Goal: Transaction & Acquisition: Purchase product/service

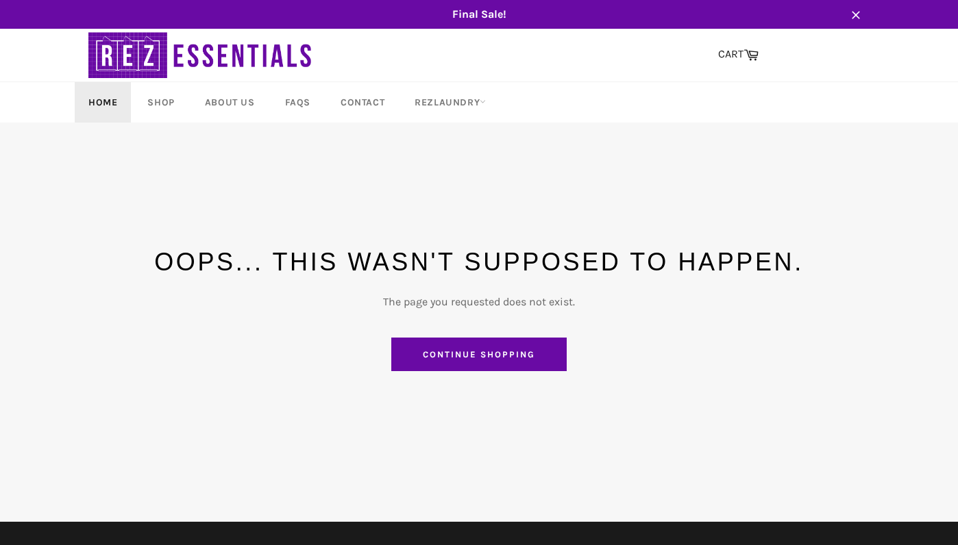
click at [107, 105] on link "Home" at bounding box center [103, 102] width 56 height 40
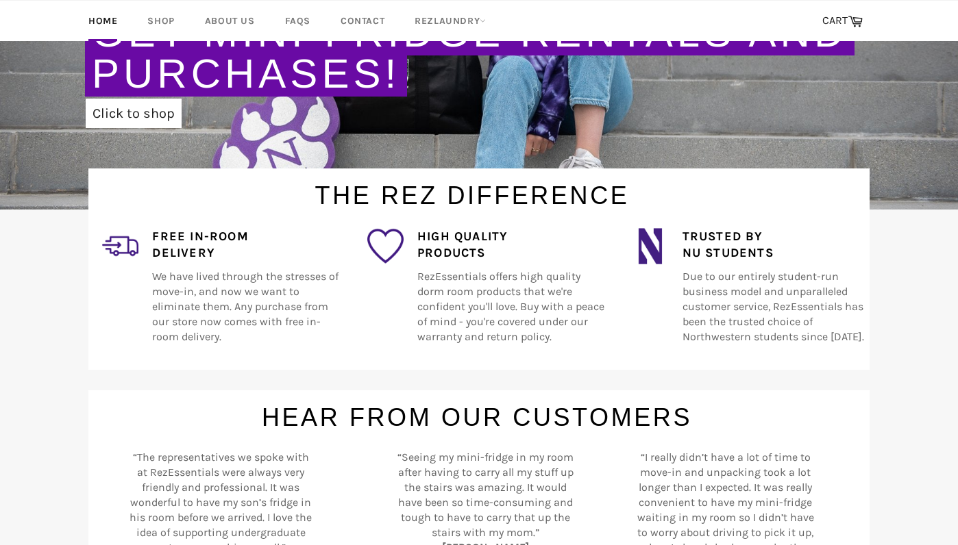
scroll to position [125, 0]
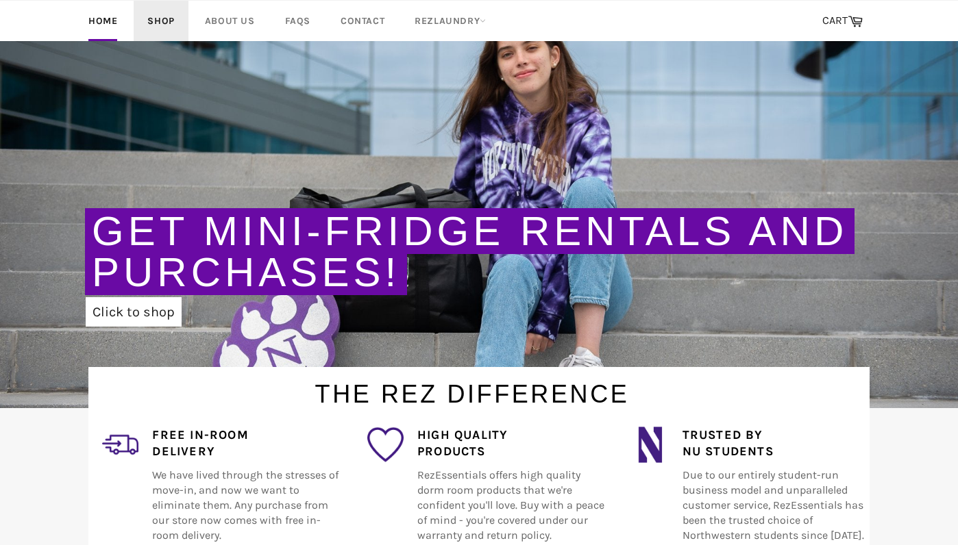
click at [169, 26] on link "Shop" at bounding box center [161, 21] width 54 height 40
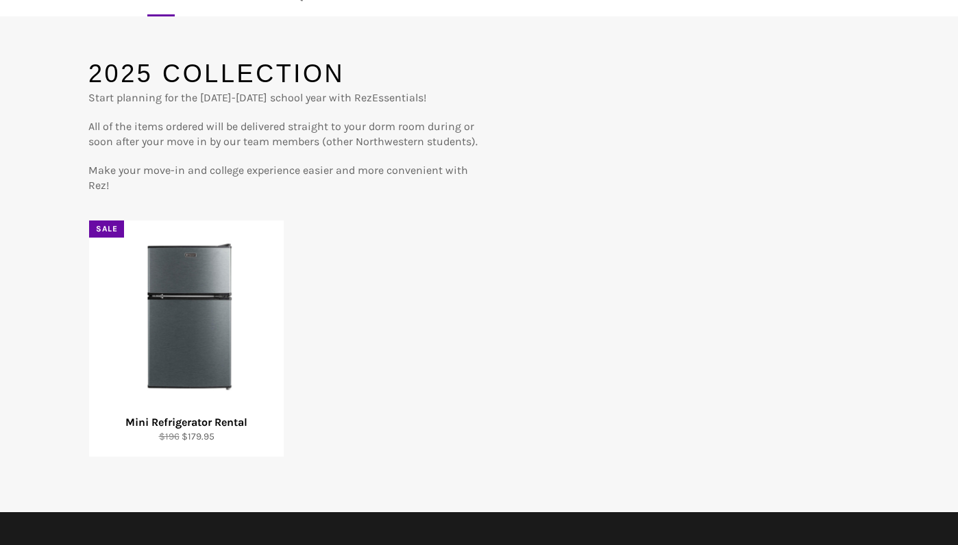
scroll to position [113, 0]
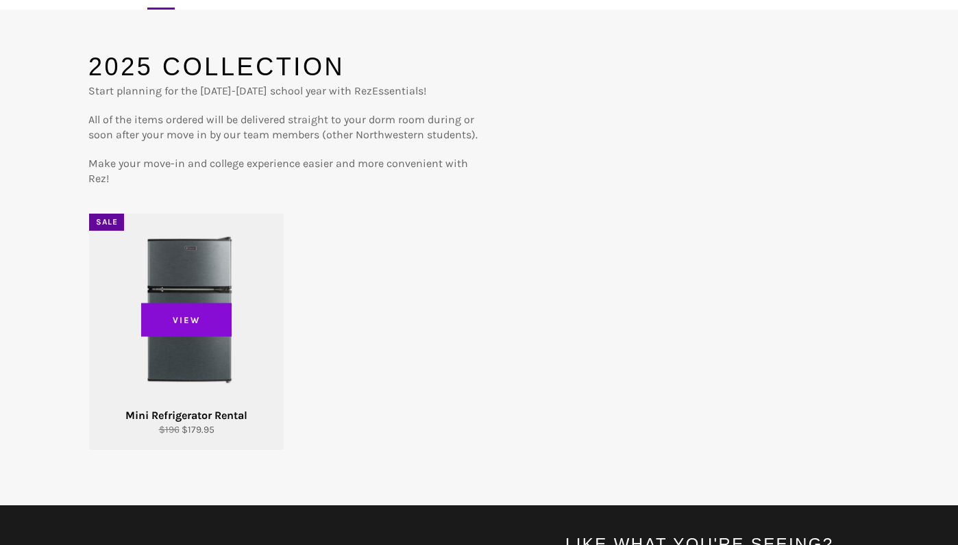
click at [194, 312] on span "View" at bounding box center [186, 320] width 90 height 34
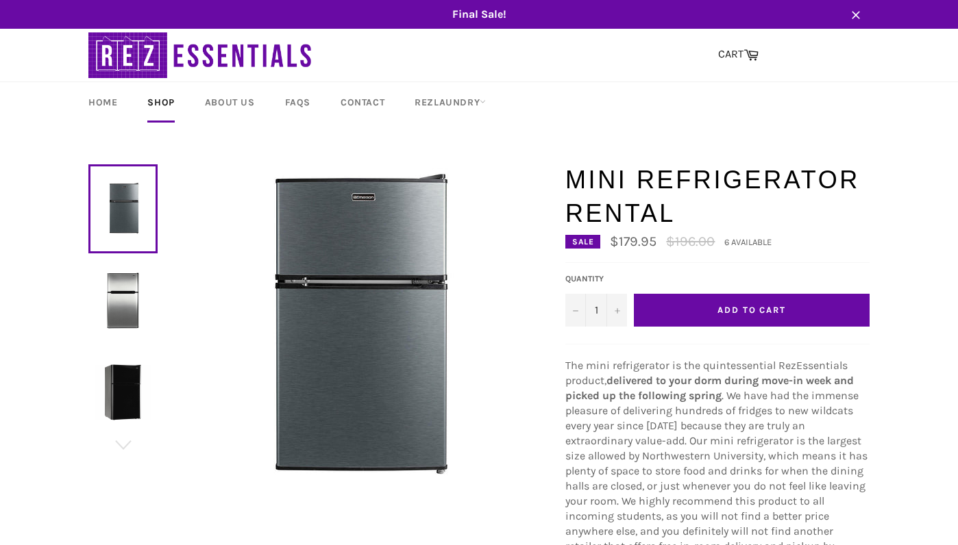
click at [738, 308] on span "Add to Cart" at bounding box center [751, 310] width 69 height 10
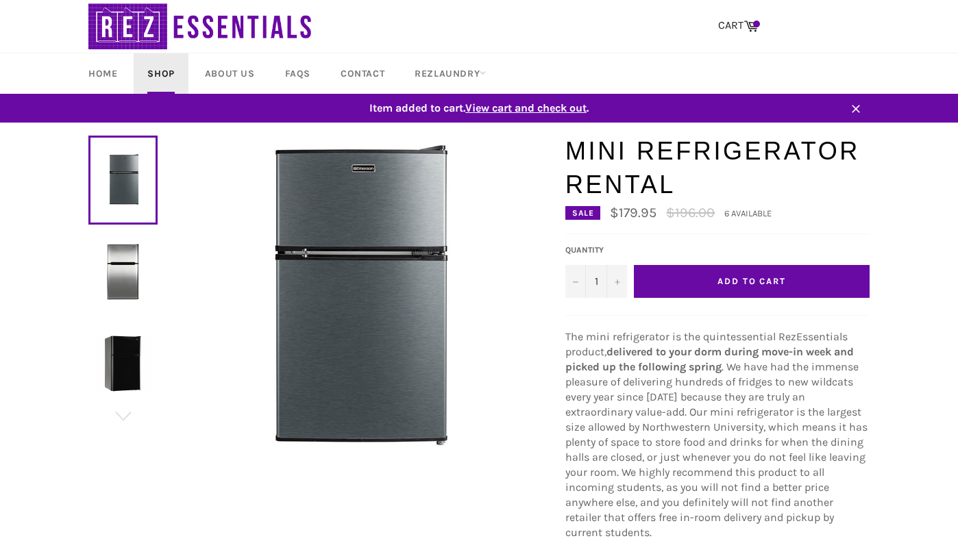
click at [158, 73] on link "Shop" at bounding box center [161, 73] width 54 height 40
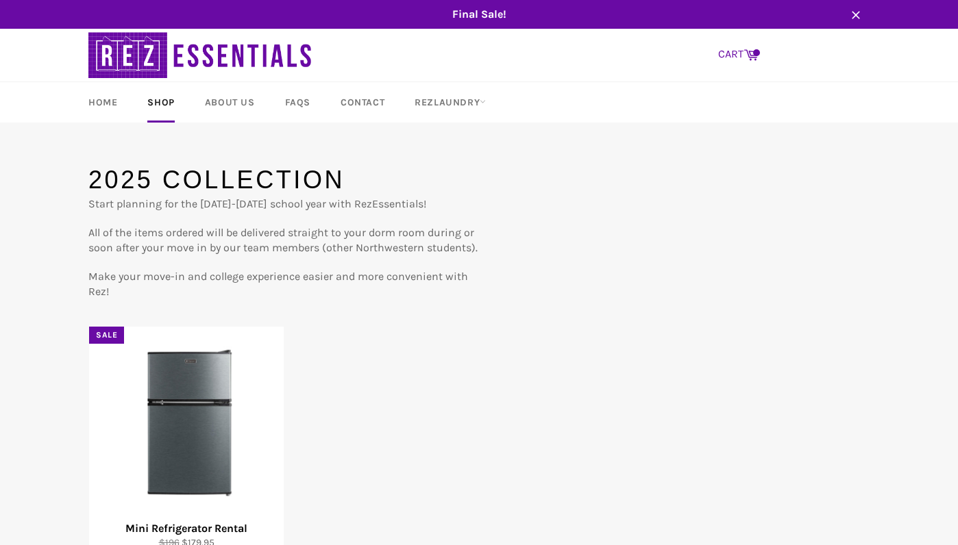
click at [733, 54] on link "CART Cart" at bounding box center [738, 54] width 54 height 29
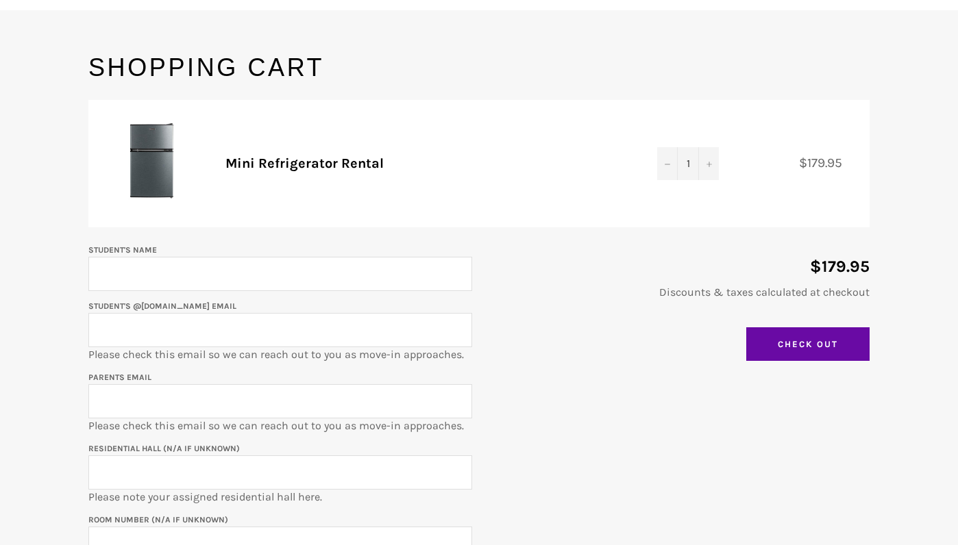
scroll to position [114, 0]
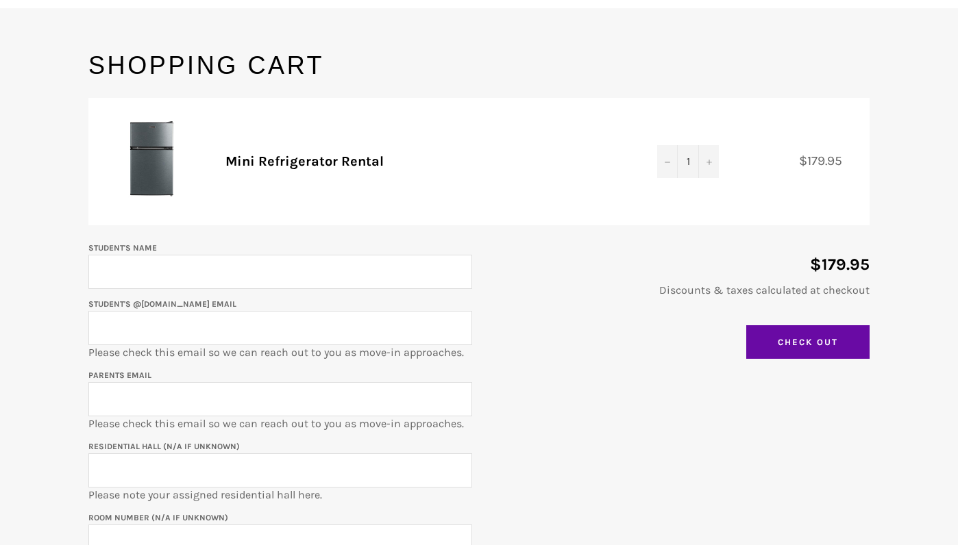
click at [369, 282] on input "Student's Name" at bounding box center [280, 272] width 384 height 34
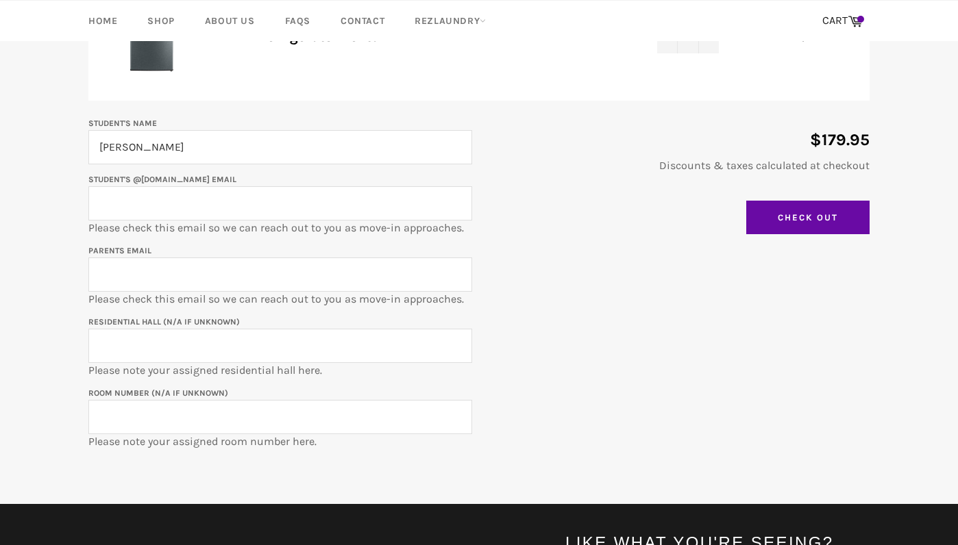
scroll to position [245, 0]
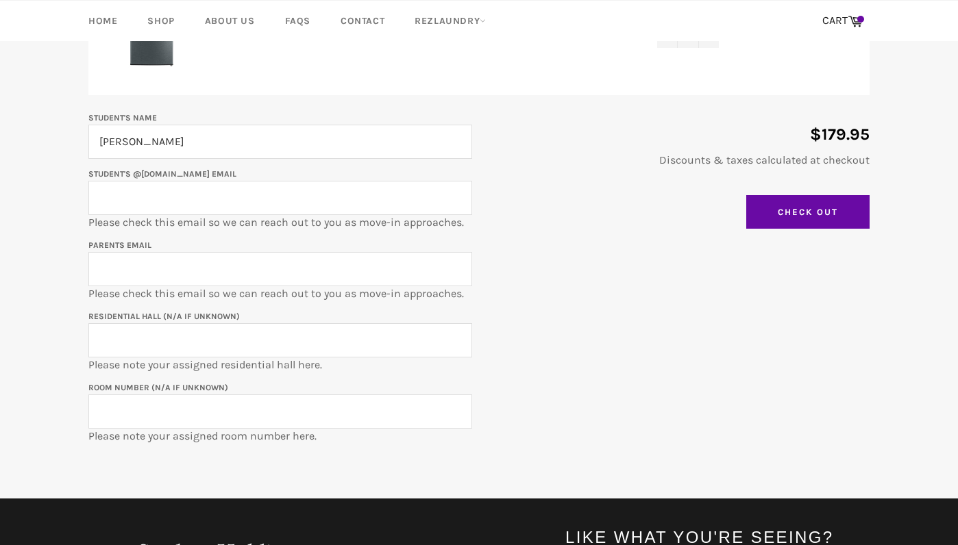
type input "[PERSON_NAME]"
click at [247, 203] on input "Student's @[DOMAIN_NAME] email" at bounding box center [280, 198] width 384 height 34
type input "[EMAIL_ADDRESS][DOMAIN_NAME]"
click at [162, 273] on input "Parents email" at bounding box center [280, 269] width 384 height 34
type input "d"
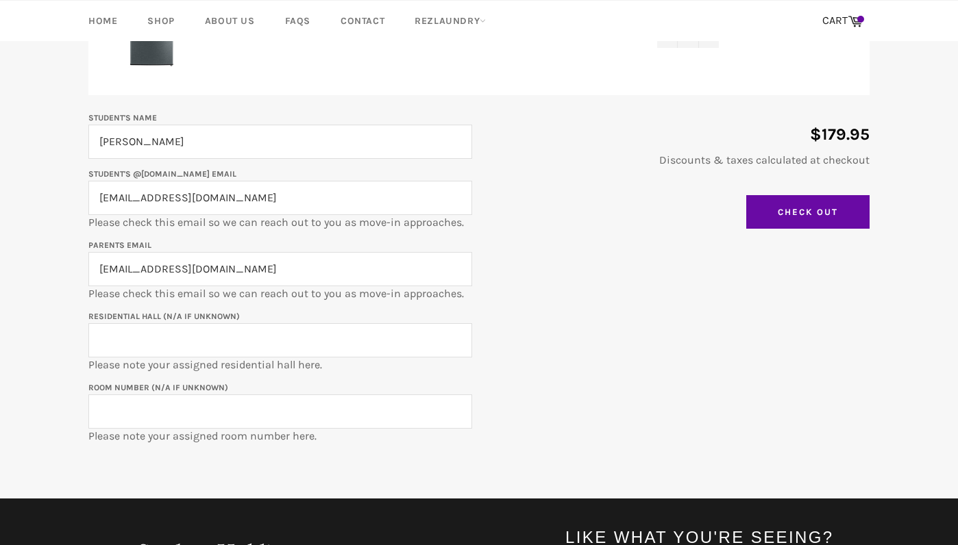
type input "[EMAIL_ADDRESS][DOMAIN_NAME]"
click at [345, 347] on input "Residential Hall (N/A if unknown)" at bounding box center [280, 340] width 384 height 34
type input "[PERSON_NAME]"
click at [210, 408] on input "Room Number (N/A if unknown)" at bounding box center [280, 412] width 384 height 34
type input "218"
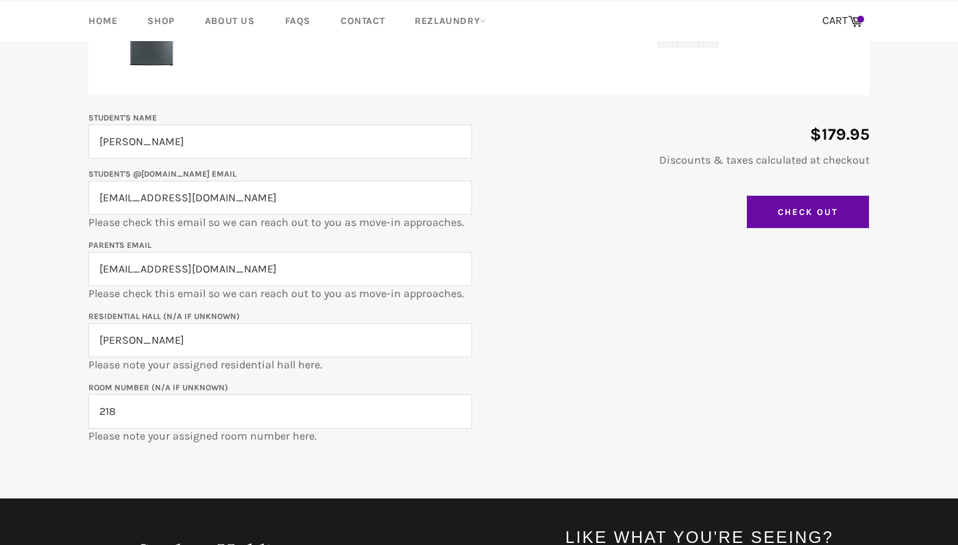
click at [811, 215] on input "Check Out" at bounding box center [807, 212] width 123 height 34
